Goal: Task Accomplishment & Management: Complete application form

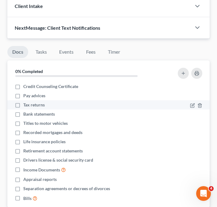
click at [43, 102] on span "Tax returns" at bounding box center [33, 105] width 21 height 6
click at [30, 102] on input "Tax returns" at bounding box center [28, 104] width 4 height 4
click at [191, 104] on icon "button" at bounding box center [192, 106] width 4 height 4
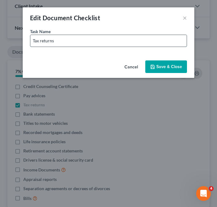
click at [97, 44] on input "Tax returns" at bounding box center [108, 41] width 156 height 12
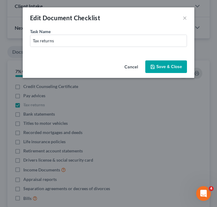
click at [132, 66] on button "Cancel" at bounding box center [131, 67] width 23 height 12
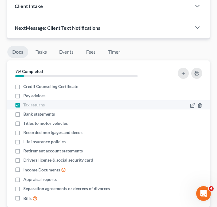
click at [23, 102] on label "Tax returns" at bounding box center [33, 105] width 21 height 6
click at [26, 102] on input "Tax returns" at bounding box center [28, 104] width 4 height 4
checkbox input "false"
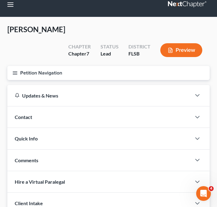
scroll to position [6, 0]
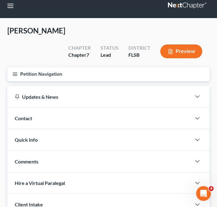
click at [52, 109] on div "Contact" at bounding box center [99, 118] width 184 height 21
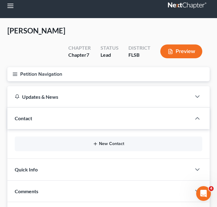
click at [70, 141] on button "New Contact" at bounding box center [109, 143] width 178 height 5
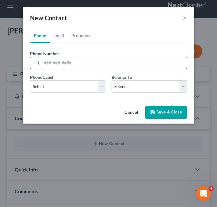
click at [59, 62] on input "tel" at bounding box center [114, 63] width 145 height 12
click at [47, 66] on input "305-3--" at bounding box center [114, 63] width 145 height 12
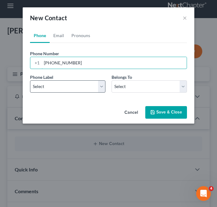
type input "[PHONE_NUMBER]"
click at [48, 91] on select "Select Mobile Home Work Other" at bounding box center [67, 86] width 75 height 12
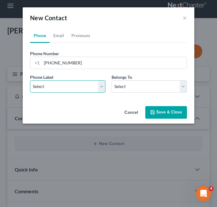
select select "0"
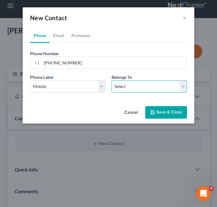
click at [142, 89] on select "Select Client Other" at bounding box center [149, 86] width 75 height 12
select select "0"
click at [173, 120] on div "Cancel Save & Close" at bounding box center [109, 114] width 172 height 20
click at [169, 114] on button "Save & Close" at bounding box center [166, 112] width 42 height 13
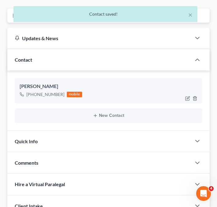
click at [85, 131] on div "Quick Info" at bounding box center [99, 141] width 184 height 21
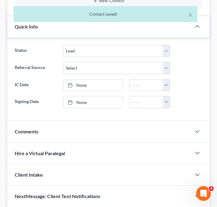
scroll to position [181, 0]
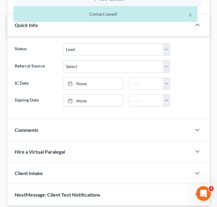
click at [83, 119] on div "Comments" at bounding box center [99, 129] width 184 height 21
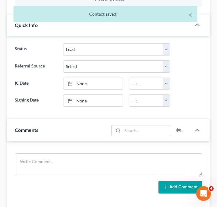
click at [83, 119] on div "Comments" at bounding box center [57, 129] width 101 height 21
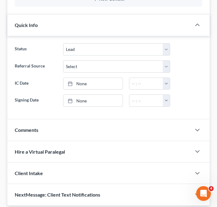
click at [91, 162] on div "Client Intake" at bounding box center [99, 172] width 184 height 21
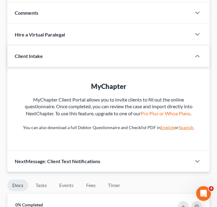
scroll to position [301, 0]
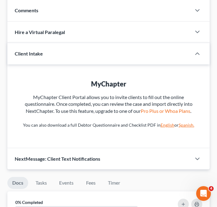
click at [73, 43] on div "Client Intake" at bounding box center [94, 53] width 175 height 21
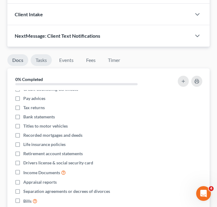
scroll to position [347, 0]
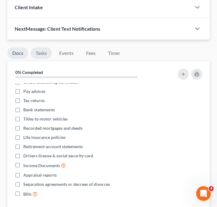
click at [48, 47] on link "Tasks" at bounding box center [41, 53] width 21 height 12
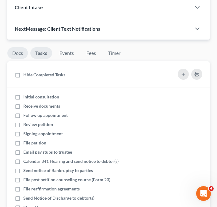
click at [13, 47] on link "Docs" at bounding box center [17, 53] width 21 height 12
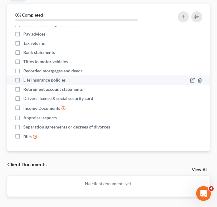
scroll to position [412, 0]
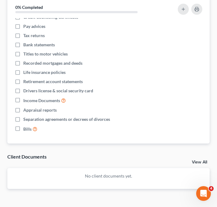
click at [94, 128] on div "Nothing here yet! Credit Counseling Certificate Pay advices Tax returns Bank st…" at bounding box center [108, 81] width 202 height 126
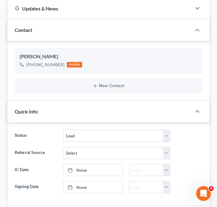
scroll to position [0, 0]
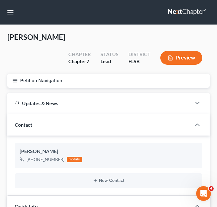
click at [17, 78] on icon "button" at bounding box center [15, 81] width 6 height 6
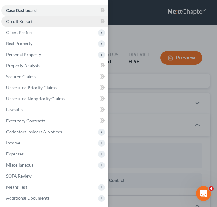
click at [37, 22] on link "Credit Report" at bounding box center [54, 21] width 107 height 11
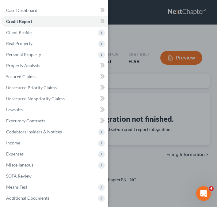
click at [172, 106] on div "Case Dashboard Payments Invoices Payments Payments Credit Report Client Profile" at bounding box center [108, 103] width 217 height 207
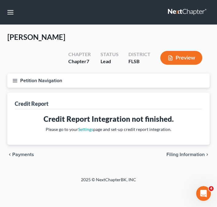
click at [9, 74] on button "Petition Navigation" at bounding box center [108, 81] width 202 height 14
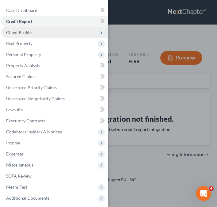
click at [47, 32] on span "Client Profile" at bounding box center [54, 32] width 107 height 11
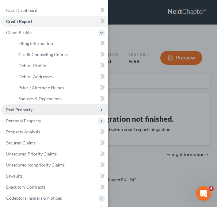
click at [32, 115] on span "Real Property" at bounding box center [54, 109] width 107 height 11
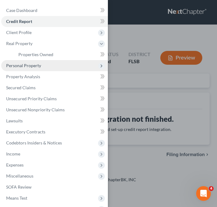
click at [32, 63] on span "Personal Property" at bounding box center [23, 65] width 35 height 5
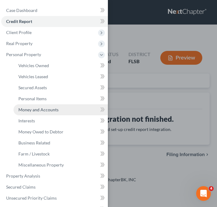
scroll to position [43, 0]
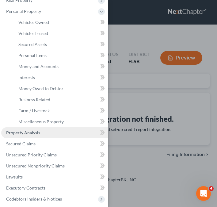
click at [36, 135] on link "Property Analysis" at bounding box center [54, 132] width 107 height 11
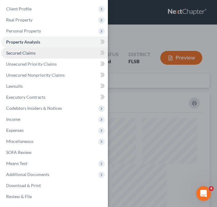
click at [42, 51] on link "Secured Claims" at bounding box center [54, 53] width 107 height 11
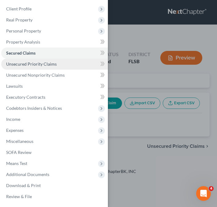
click at [42, 60] on link "Unsecured Priority Claims" at bounding box center [54, 64] width 107 height 11
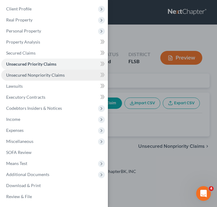
click at [43, 72] on link "Unsecured Nonpriority Claims" at bounding box center [54, 75] width 107 height 11
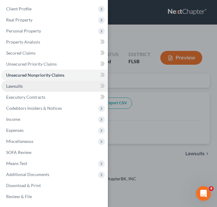
click at [42, 86] on link "Lawsuits" at bounding box center [54, 86] width 107 height 11
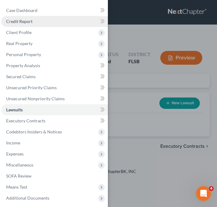
click at [40, 22] on link "Credit Report" at bounding box center [54, 21] width 107 height 11
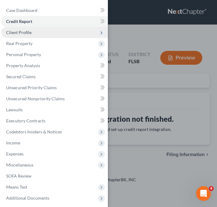
click at [40, 33] on span "Client Profile" at bounding box center [54, 32] width 107 height 11
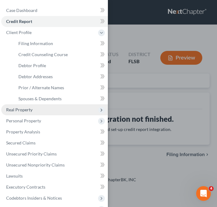
click at [38, 108] on span "Real Property" at bounding box center [54, 109] width 107 height 11
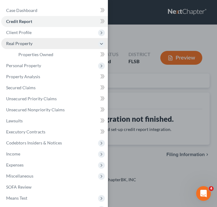
scroll to position [12, 0]
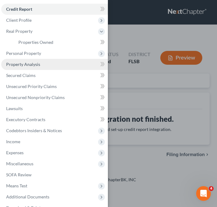
click at [24, 66] on span "Property Analysis" at bounding box center [23, 64] width 34 height 5
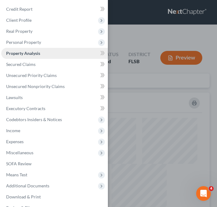
scroll to position [137, 202]
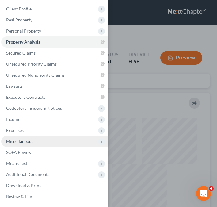
click at [30, 139] on span "Miscellaneous" at bounding box center [19, 141] width 27 height 5
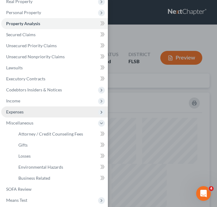
scroll to position [45, 0]
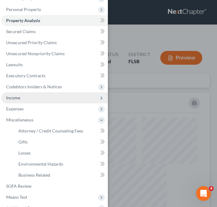
click at [22, 96] on span "Income" at bounding box center [54, 97] width 107 height 11
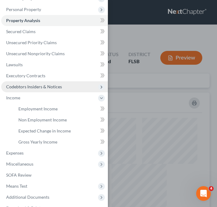
click at [64, 83] on span "Codebtors Insiders & Notices" at bounding box center [54, 86] width 107 height 11
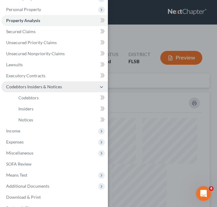
click at [53, 86] on span "Codebtors Insiders & Notices" at bounding box center [34, 86] width 56 height 5
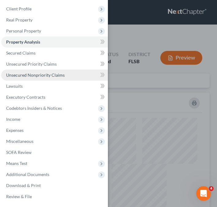
click at [37, 76] on span "Unsecured Nonpriority Claims" at bounding box center [35, 74] width 59 height 5
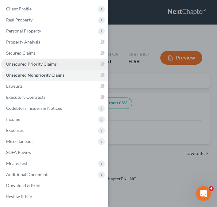
click at [35, 66] on span "Unsecured Priority Claims" at bounding box center [31, 63] width 51 height 5
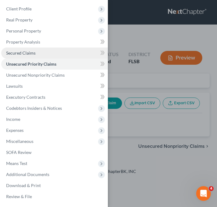
click at [31, 55] on span "Secured Claims" at bounding box center [20, 52] width 29 height 5
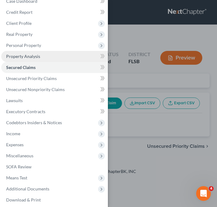
click at [46, 58] on link "Property Analysis" at bounding box center [54, 56] width 107 height 11
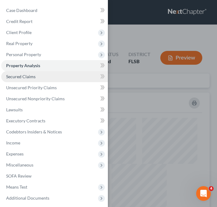
click at [42, 76] on link "Secured Claims" at bounding box center [54, 76] width 107 height 11
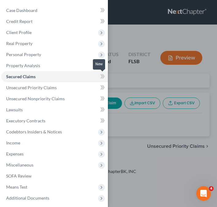
click at [98, 77] on span at bounding box center [102, 77] width 11 height 9
click at [119, 102] on div "Case Dashboard Payments Invoices Payments Payments Credit Report Client Profile" at bounding box center [108, 103] width 217 height 207
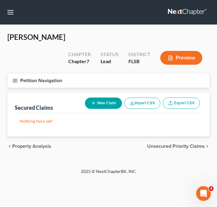
click at [21, 74] on button "Petition Navigation" at bounding box center [108, 81] width 202 height 14
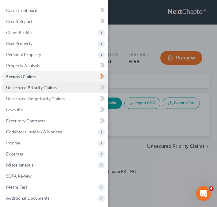
click at [36, 89] on span "Unsecured Priority Claims" at bounding box center [31, 87] width 51 height 5
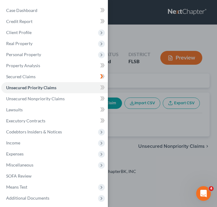
click at [182, 120] on div "Case Dashboard Payments Invoices Payments Payments Credit Report Client Profile" at bounding box center [108, 103] width 217 height 207
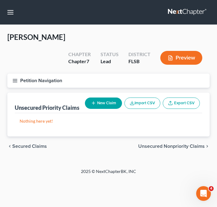
click at [14, 78] on icon "button" at bounding box center [15, 81] width 6 height 6
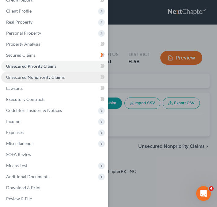
scroll to position [24, 0]
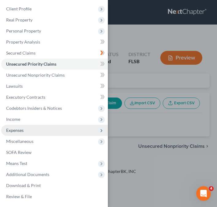
click at [25, 131] on span "Expenses" at bounding box center [54, 130] width 107 height 11
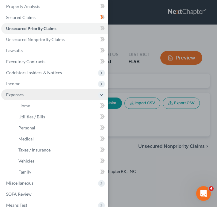
scroll to position [60, 0]
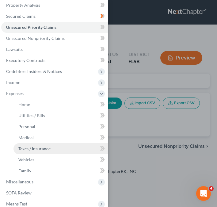
click at [45, 151] on link "Taxes / Insurance" at bounding box center [60, 148] width 94 height 11
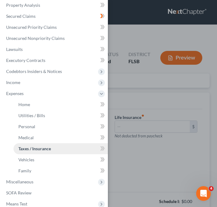
type input "0.00"
click at [124, 161] on div "Case Dashboard Payments Invoices Payments Payments Credit Report Client Profile" at bounding box center [108, 103] width 217 height 207
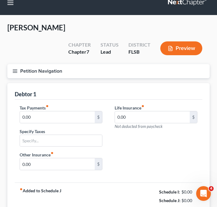
scroll to position [11, 0]
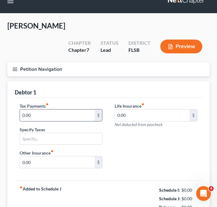
click at [73, 109] on input "0.00" at bounding box center [57, 115] width 75 height 12
click at [118, 130] on div "Life Insurance fiber_manual_record 0.00 $ Not deducted from paycheck" at bounding box center [156, 126] width 95 height 47
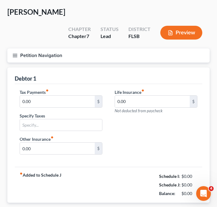
scroll to position [28, 0]
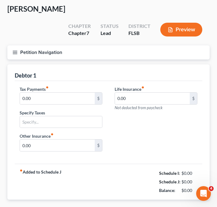
click at [64, 109] on div "Specify Taxes" at bounding box center [61, 118] width 83 height 19
click at [63, 116] on input "text" at bounding box center [61, 122] width 82 height 12
click at [146, 125] on div "Tax Payments fiber_manual_record 0.00 $ Specify Taxes Life Insurance fiber_manu…" at bounding box center [108, 121] width 190 height 71
